Goal: Transaction & Acquisition: Purchase product/service

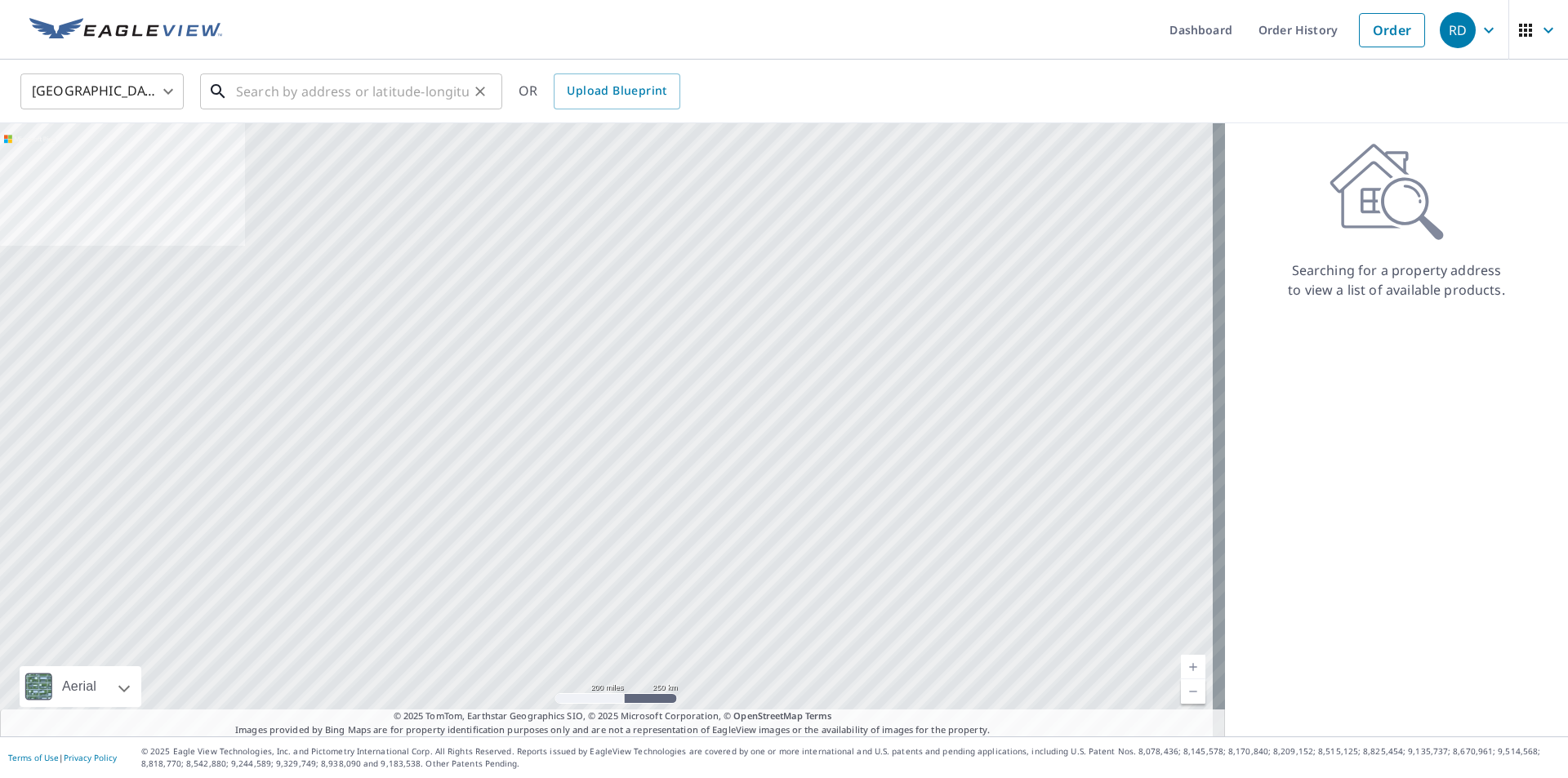
click at [293, 92] on input "text" at bounding box center [352, 91] width 233 height 46
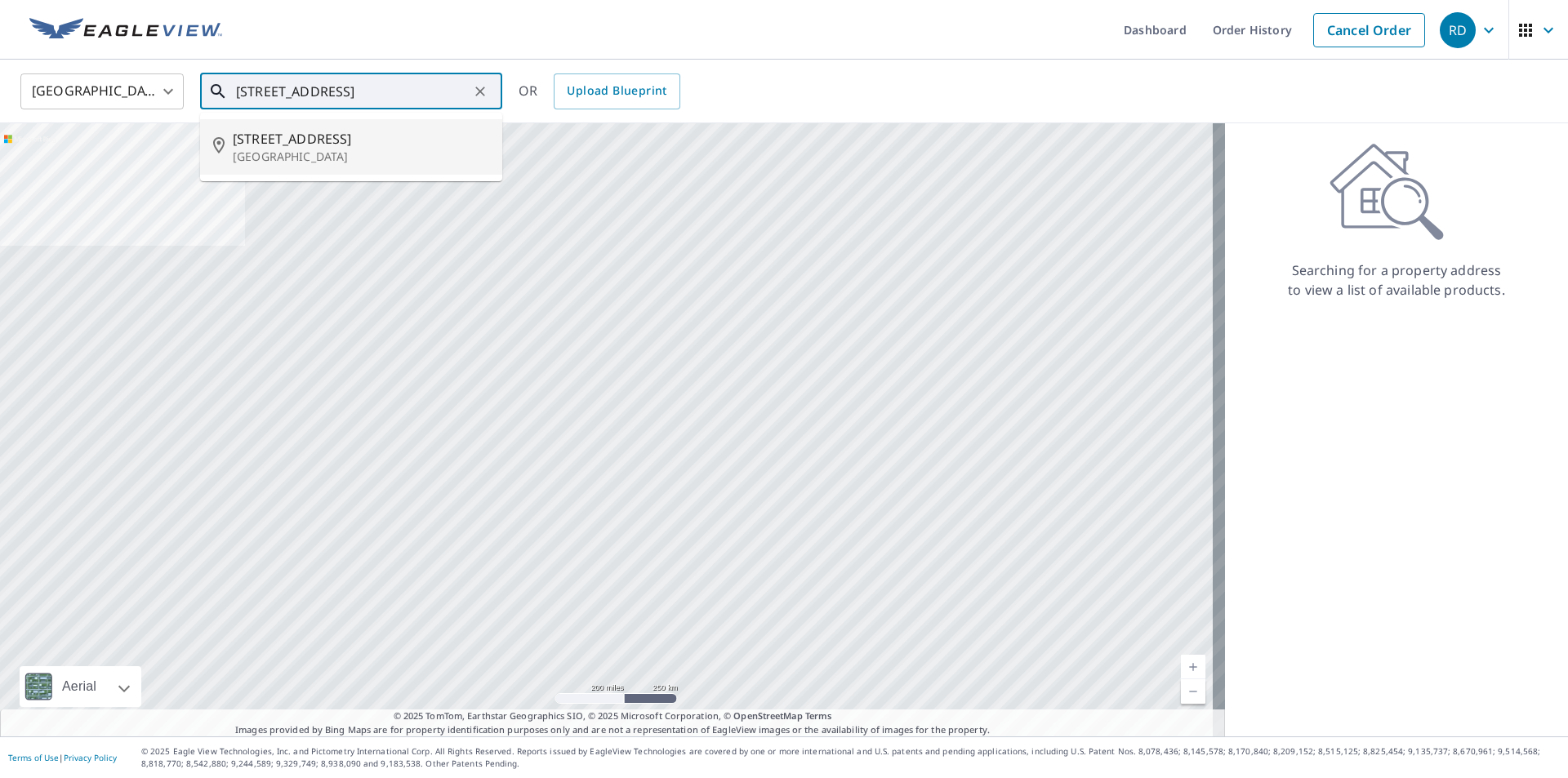
click at [294, 138] on span "[STREET_ADDRESS]" at bounding box center [360, 138] width 256 height 19
type input "[STREET_ADDRESS][PERSON_NAME]"
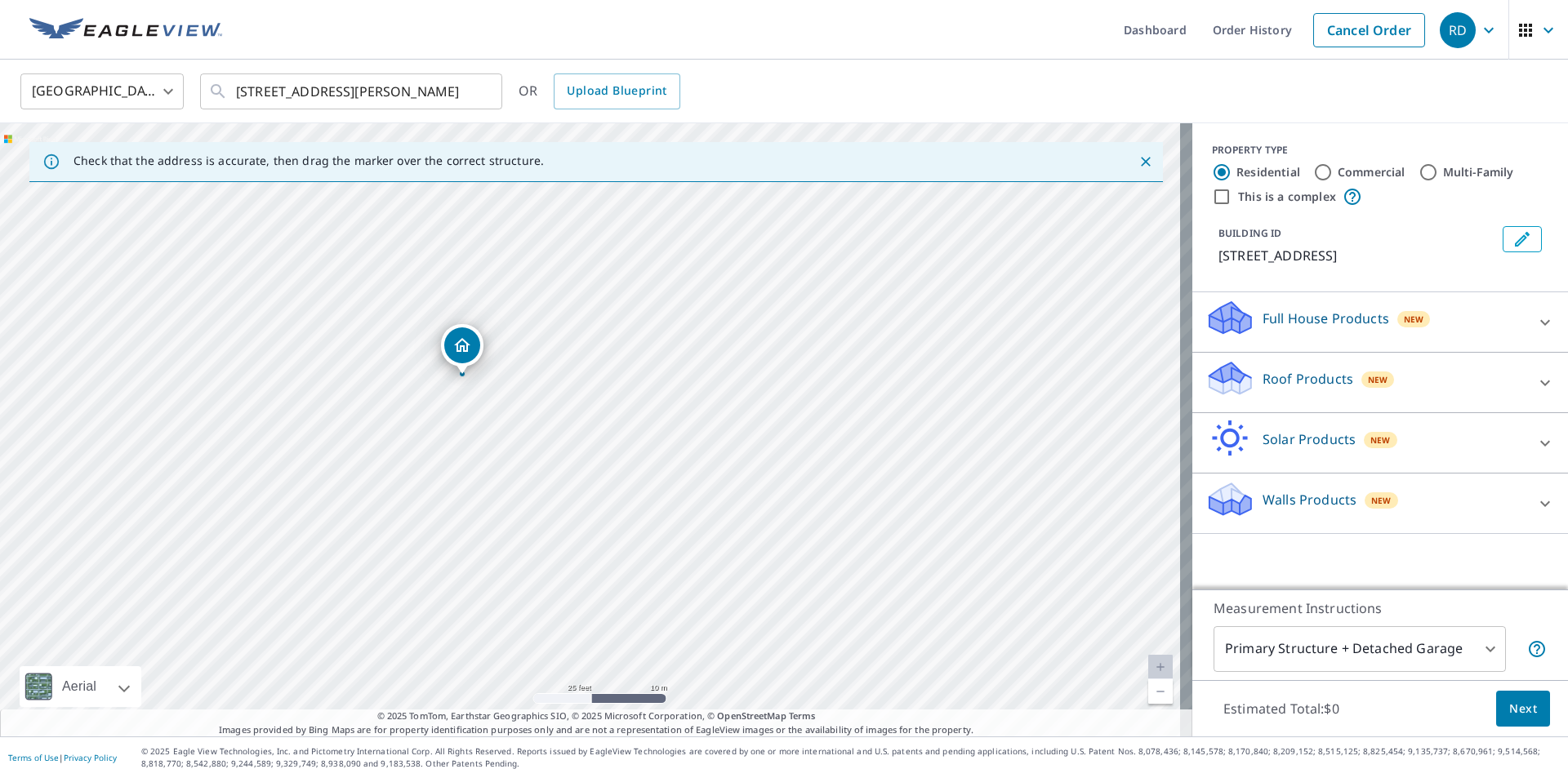
drag, startPoint x: 480, startPoint y: 298, endPoint x: 458, endPoint y: 354, distance: 60.2
drag, startPoint x: 598, startPoint y: 397, endPoint x: 613, endPoint y: 370, distance: 30.9
click at [1303, 390] on div "Roof Products New" at bounding box center [1365, 383] width 320 height 47
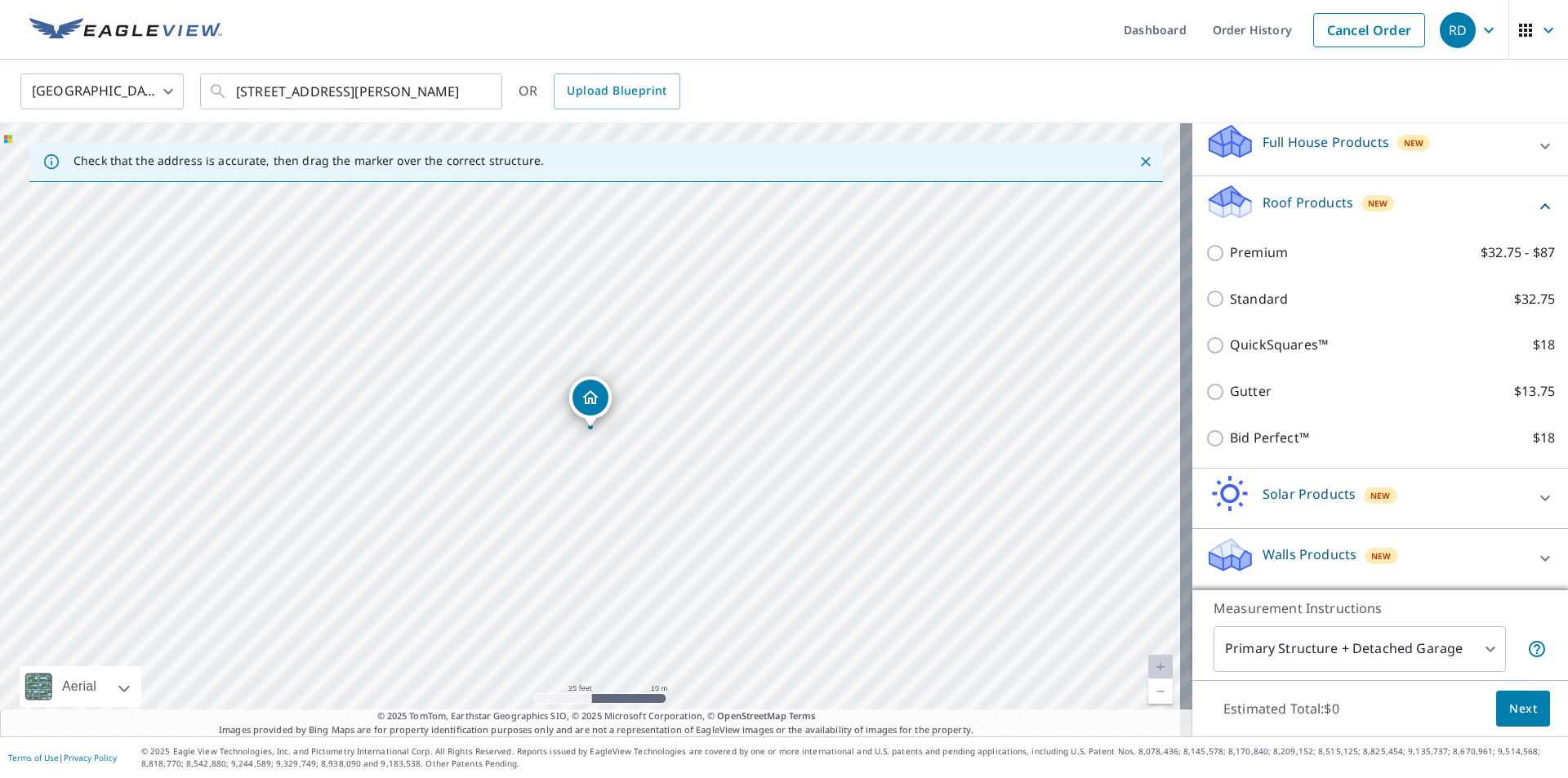
scroll to position [196, 0]
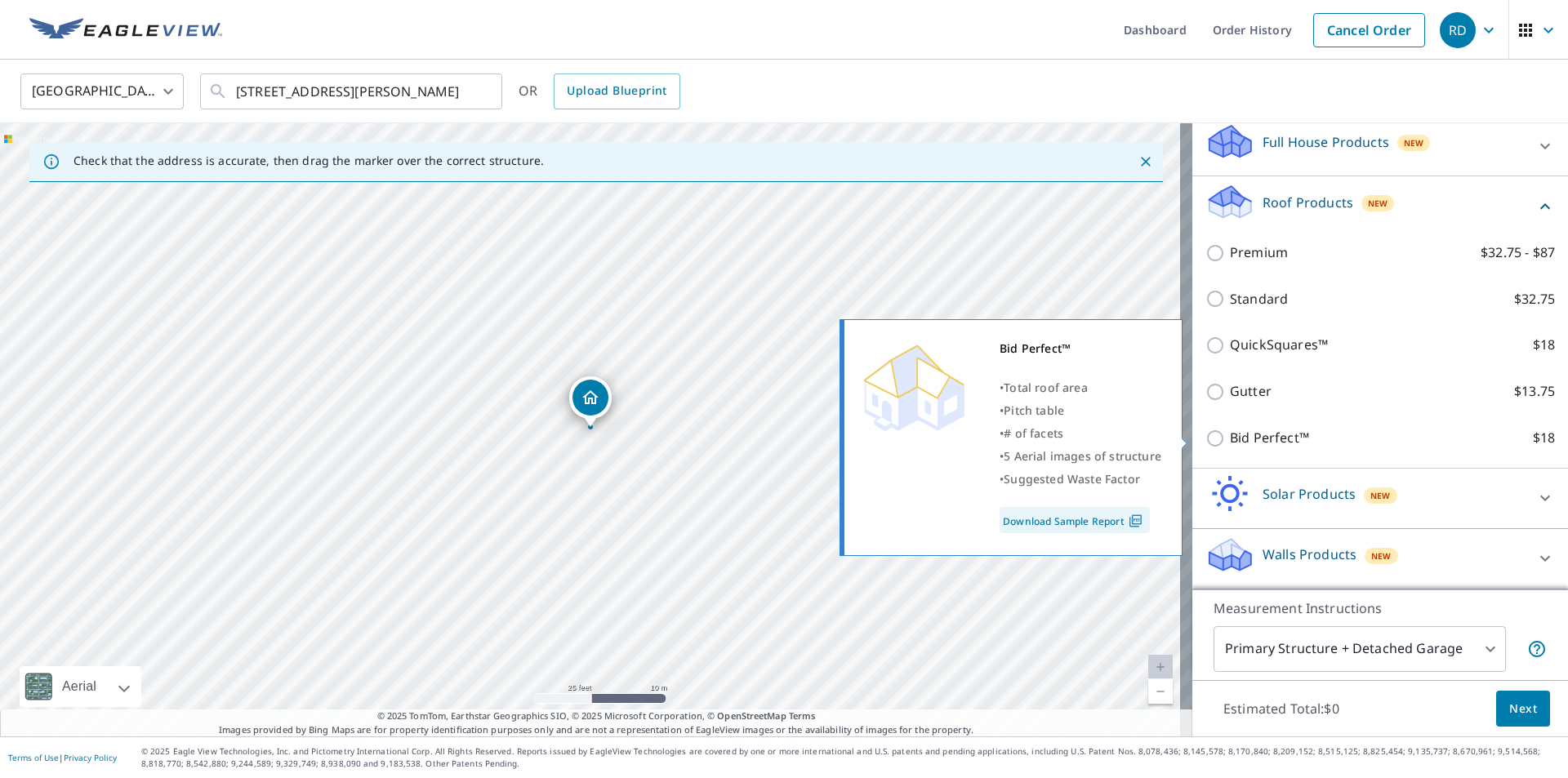
click at [1206, 436] on input "Bid Perfect™ $18" at bounding box center [1217, 438] width 24 height 19
checkbox input "true"
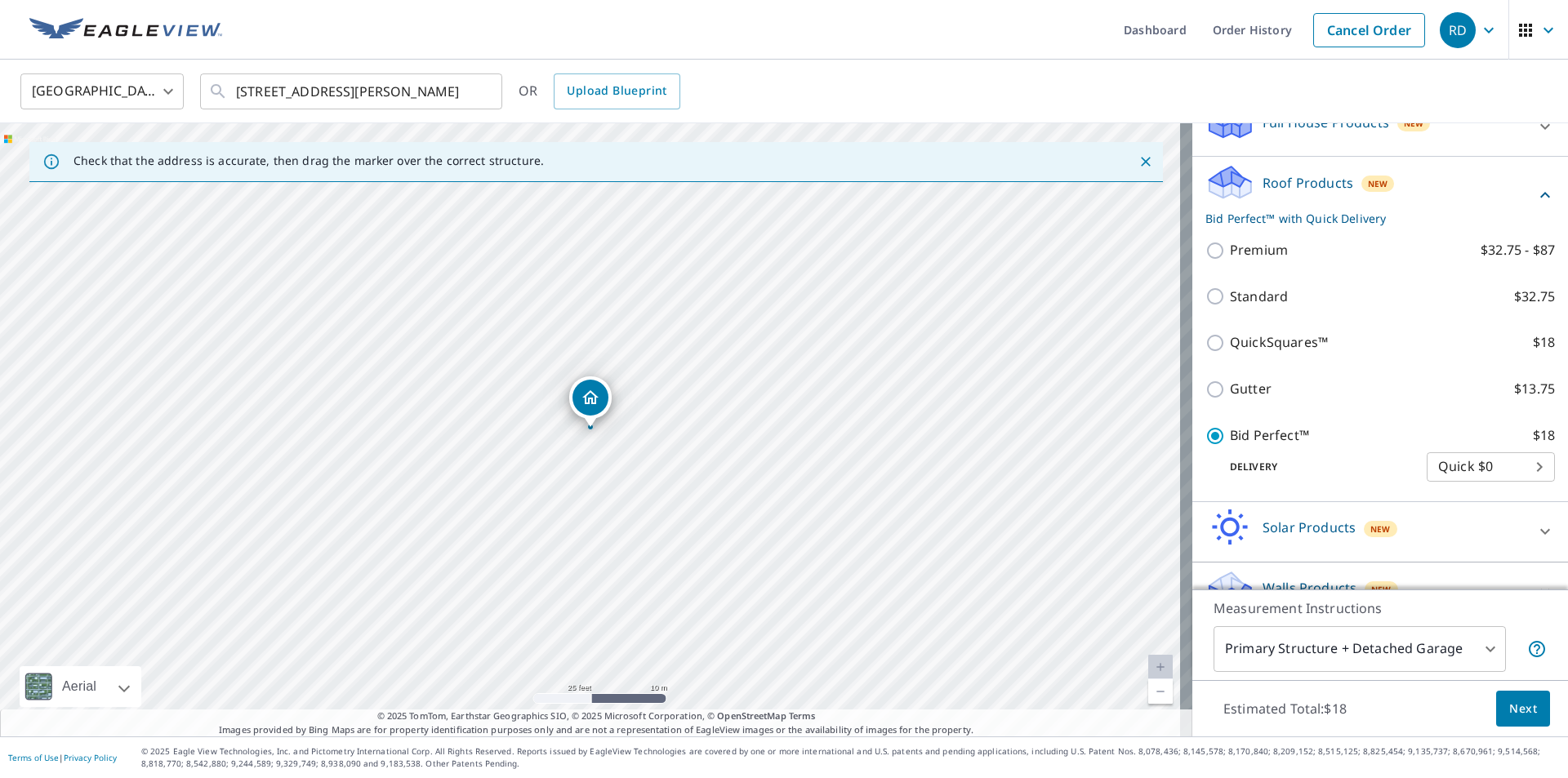
click at [1335, 436] on div "Bid Perfect™ $18 Delivery Quick $0 45 ​" at bounding box center [1380, 453] width 350 height 83
click at [1510, 708] on span "Next" at bounding box center [1523, 709] width 28 height 20
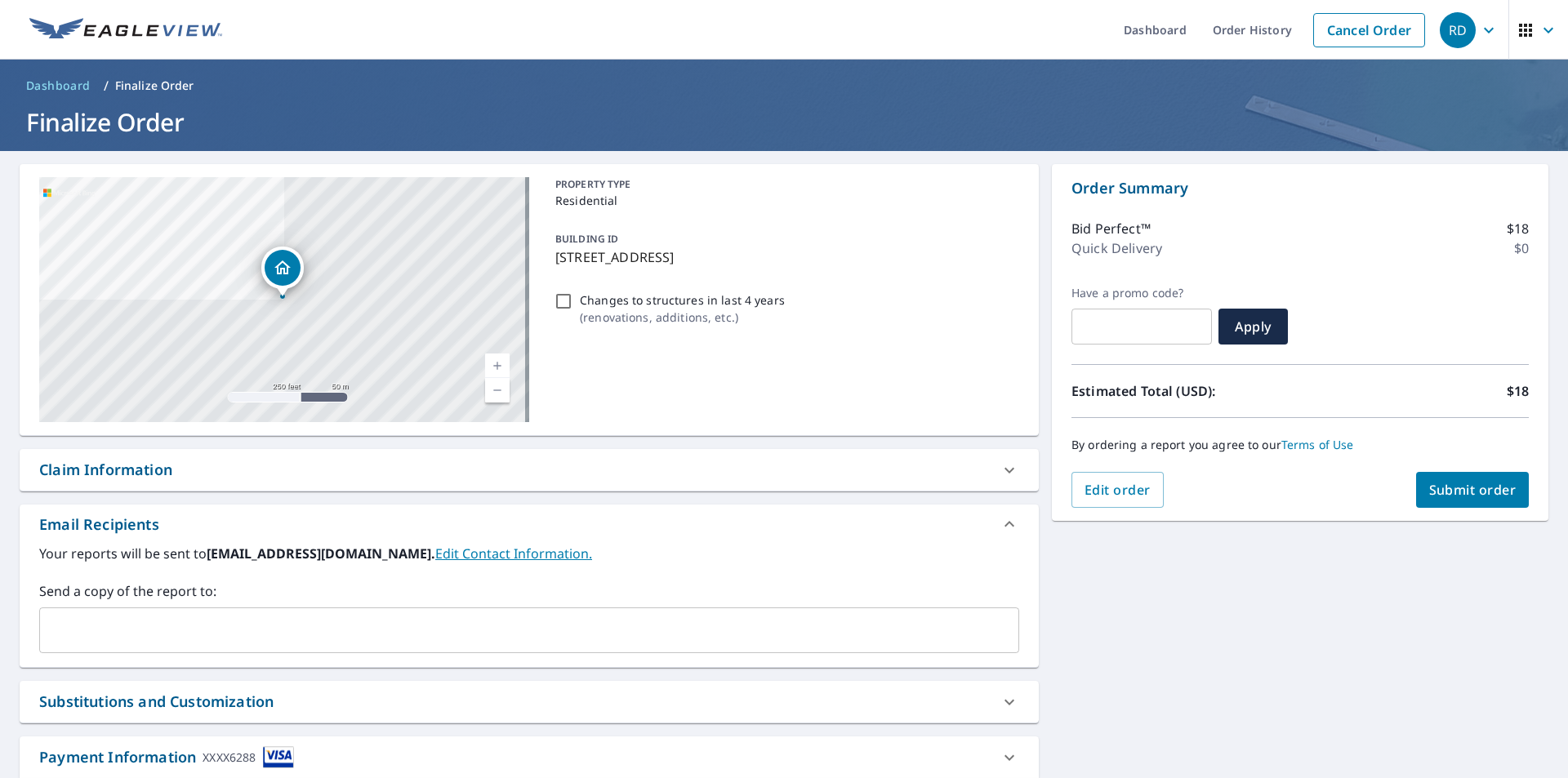
click at [1456, 491] on span "Submit order" at bounding box center [1474, 490] width 88 height 18
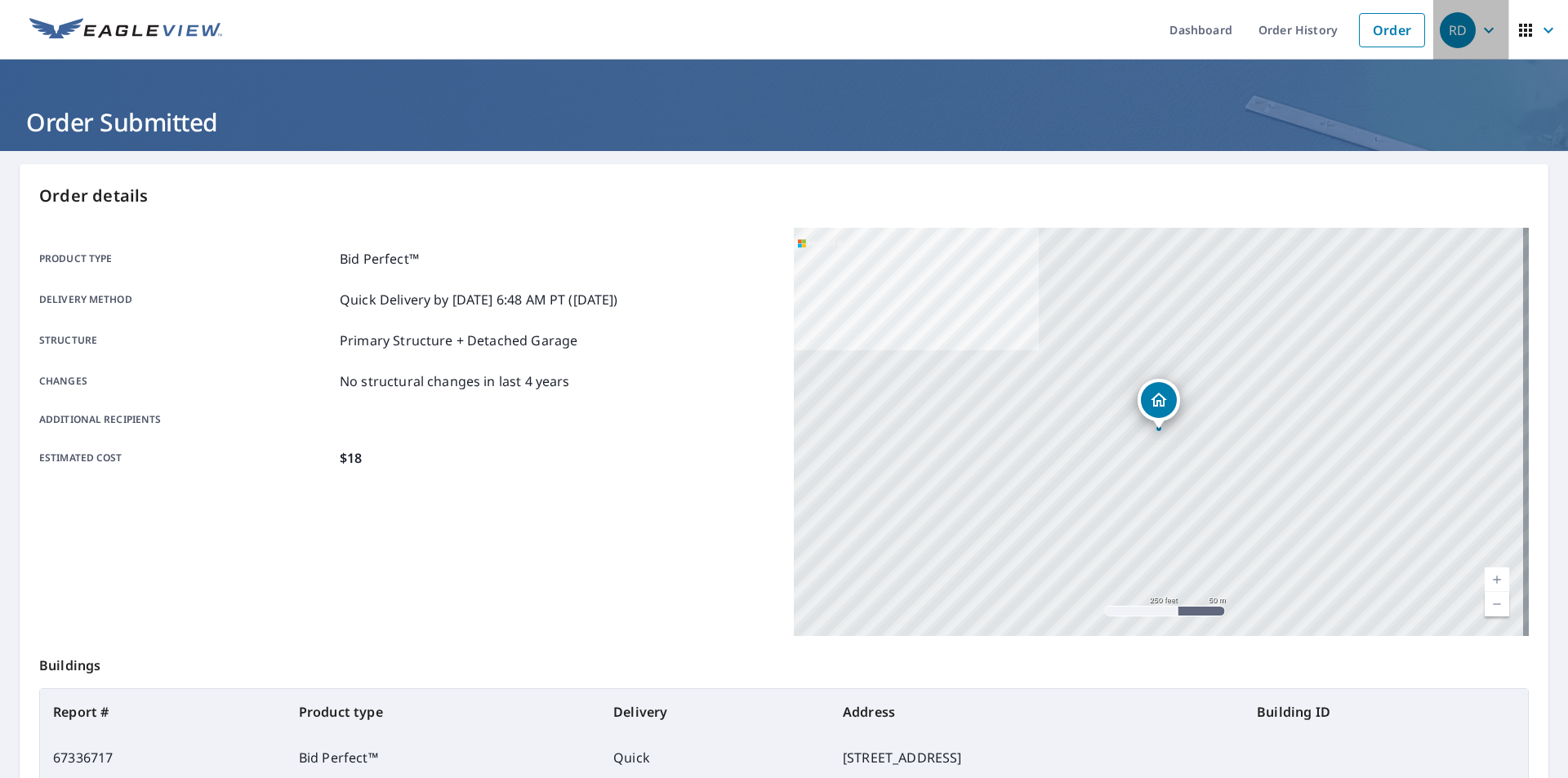
click at [1479, 33] on icon "button" at bounding box center [1489, 30] width 19 height 19
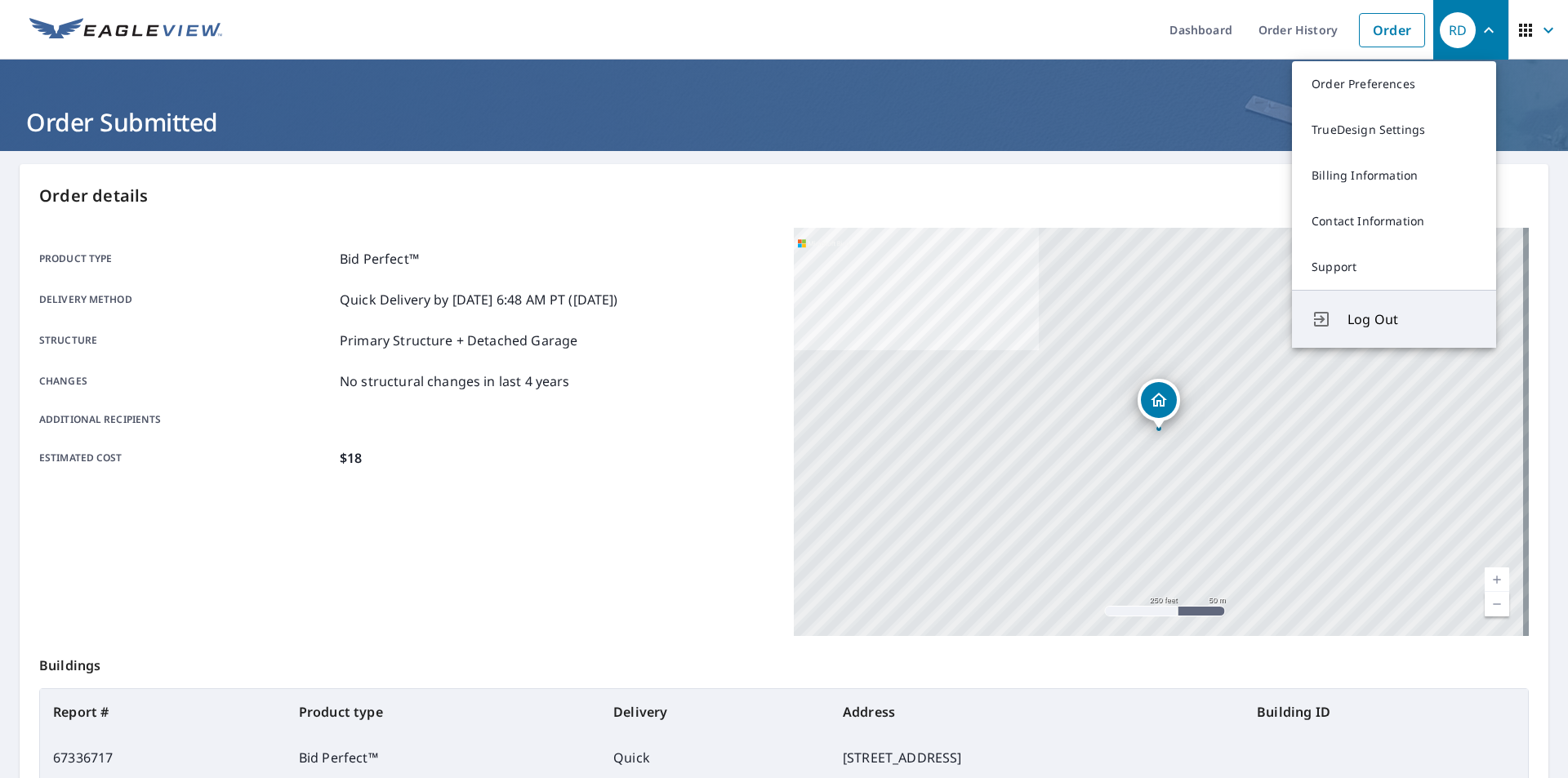
click at [1376, 316] on span "Log Out" at bounding box center [1412, 319] width 129 height 19
